Goal: Find specific page/section: Find specific page/section

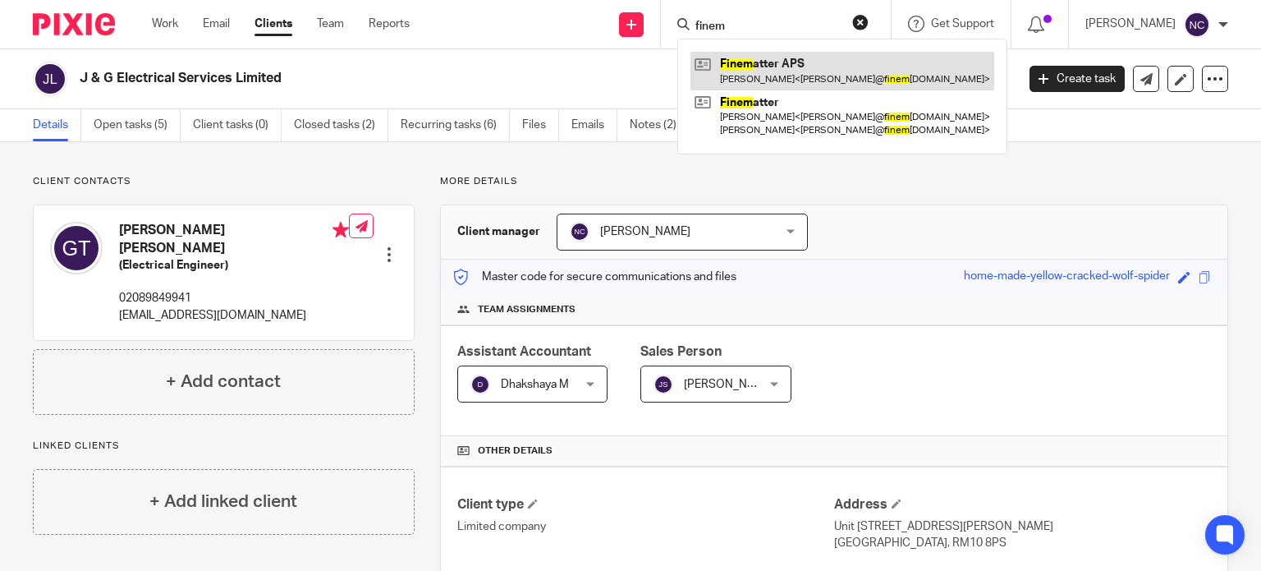
type input "finem"
click at [775, 66] on link at bounding box center [843, 71] width 304 height 38
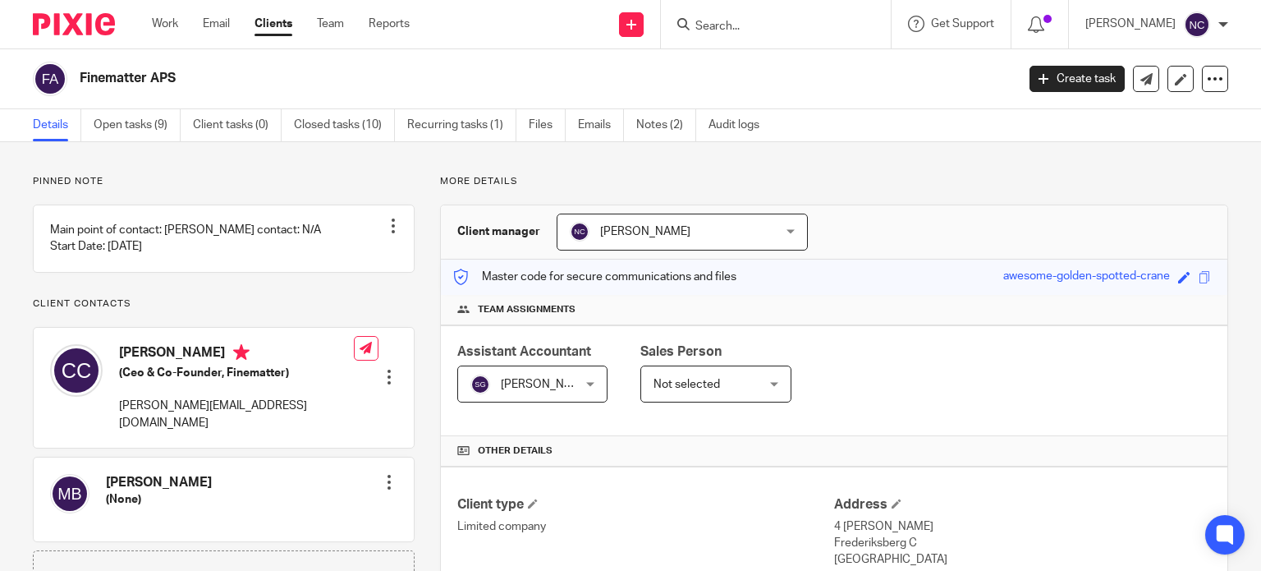
click at [765, 24] on input "Search" at bounding box center [768, 27] width 148 height 15
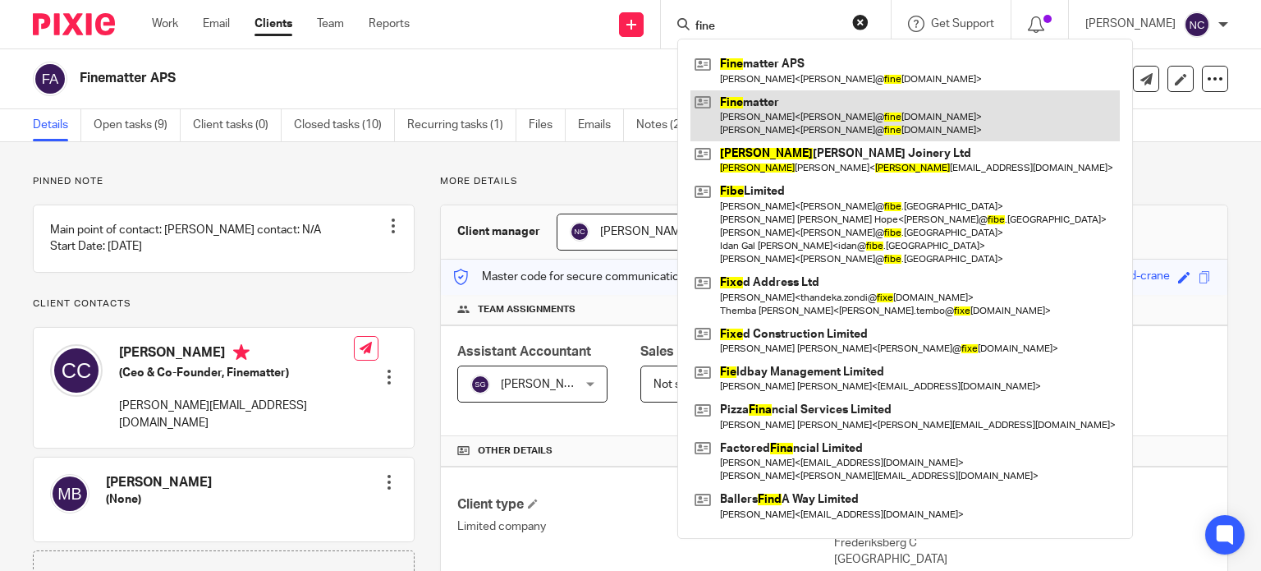
type input "fine"
click at [758, 106] on link at bounding box center [905, 115] width 429 height 51
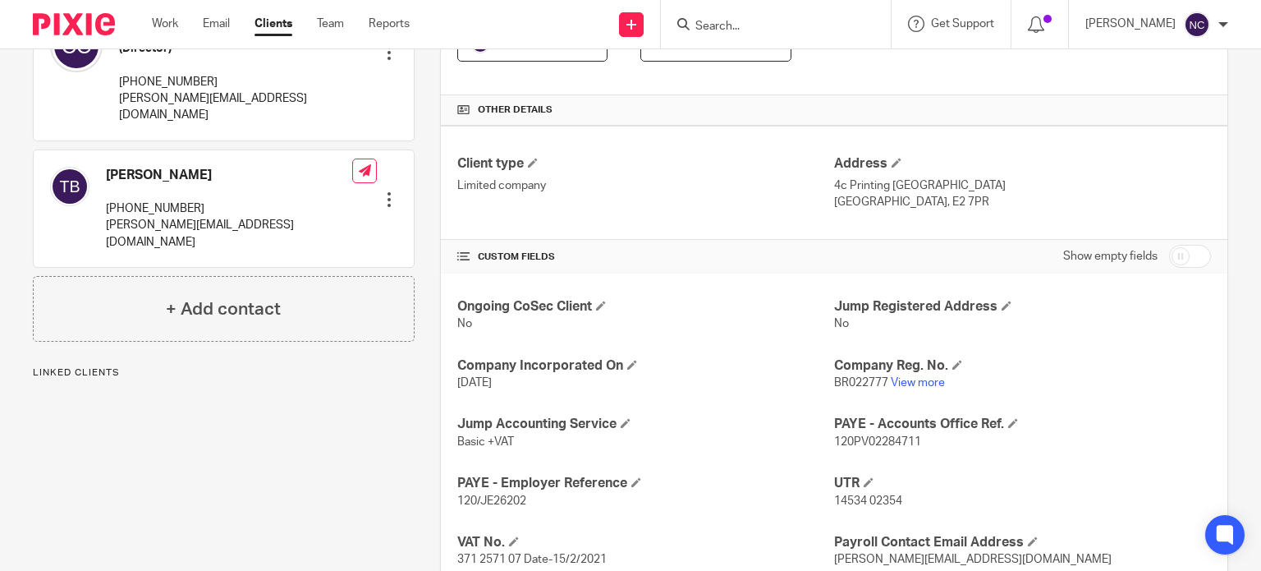
scroll to position [453, 0]
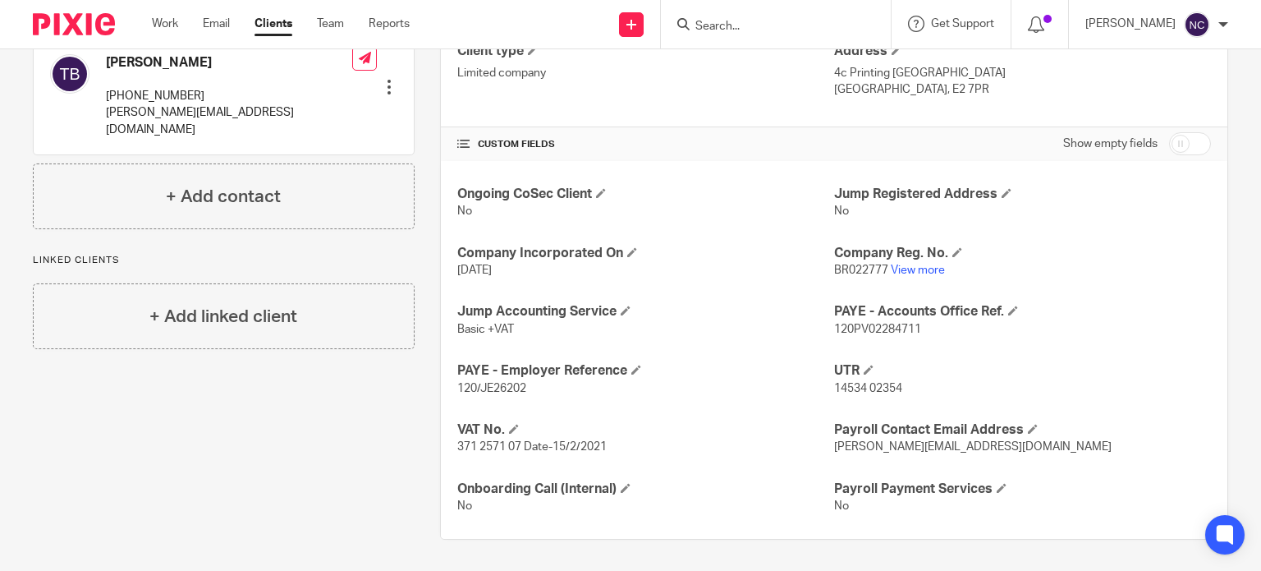
click at [807, 21] on input "Search" at bounding box center [768, 27] width 148 height 15
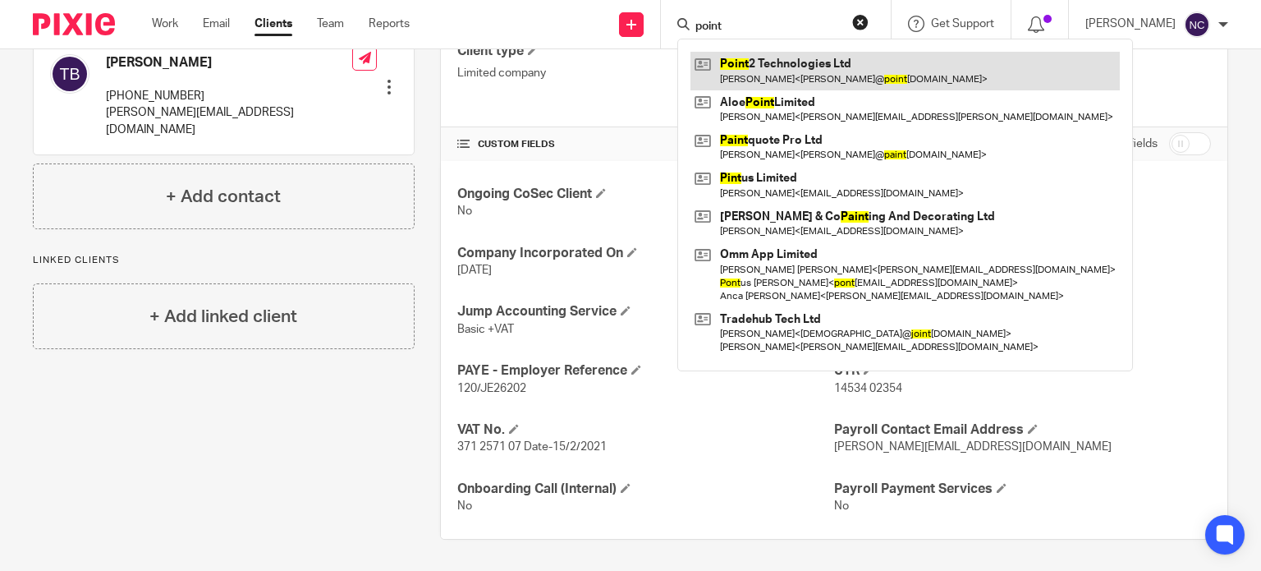
type input "point"
click at [788, 59] on link at bounding box center [905, 71] width 429 height 38
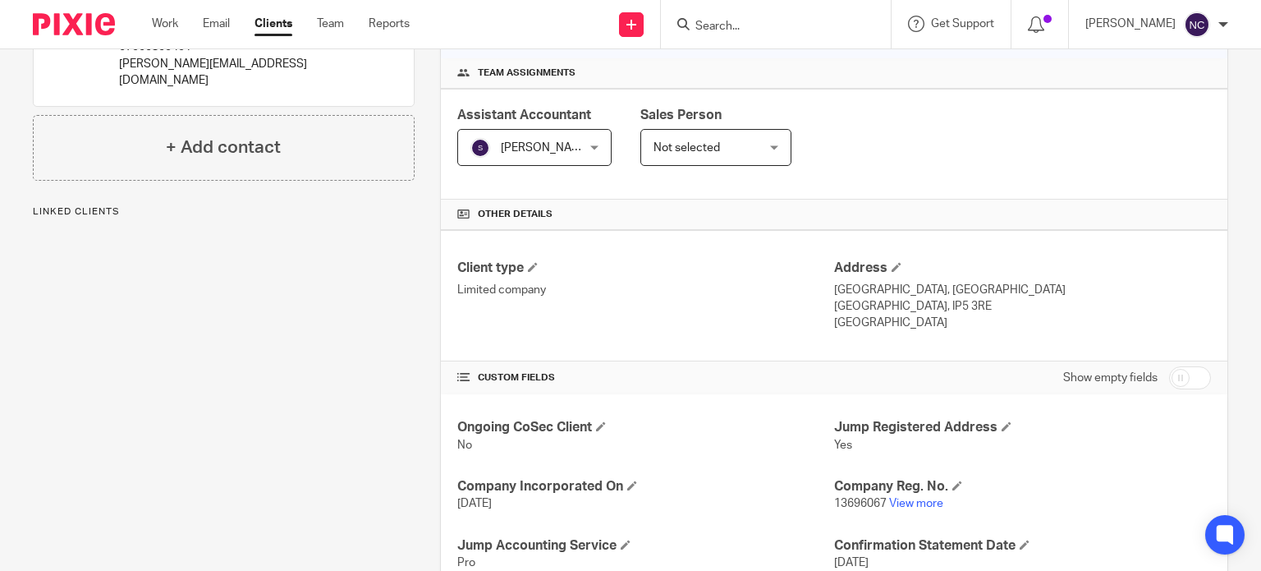
scroll to position [647, 0]
